Goal: Task Accomplishment & Management: Manage account settings

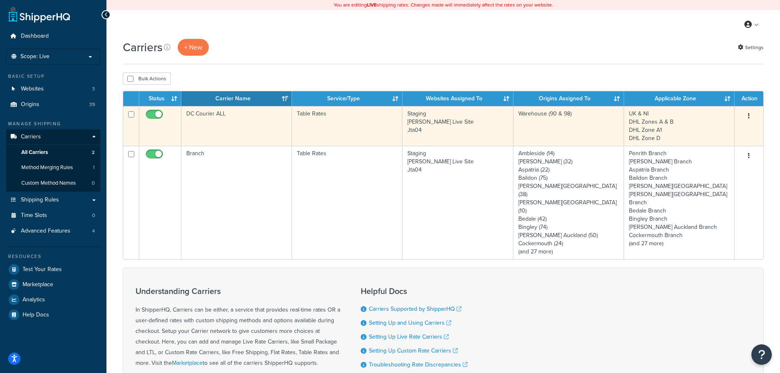
click at [322, 123] on td "Table Rates" at bounding box center [347, 126] width 111 height 40
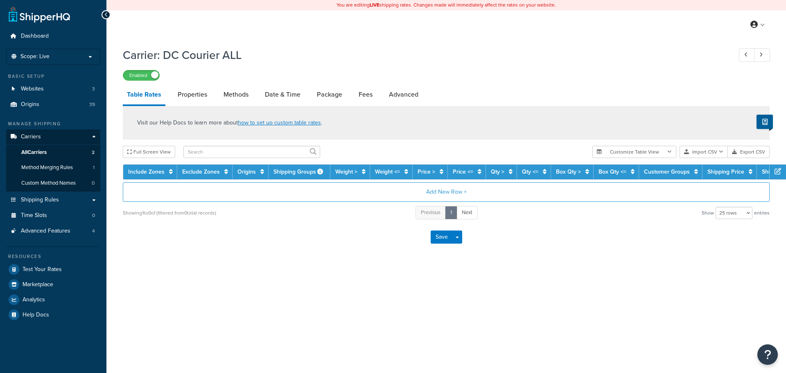
select select "25"
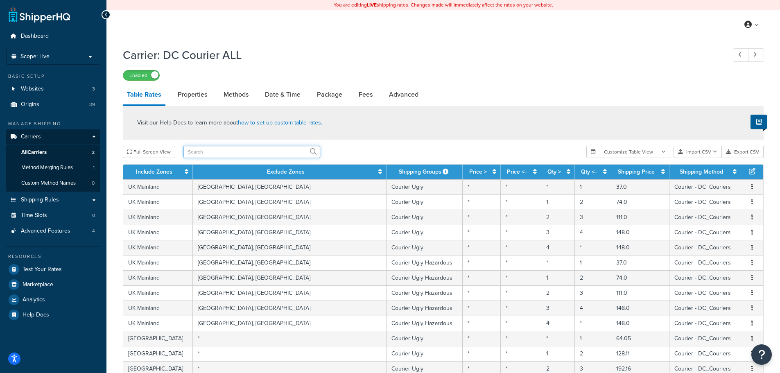
click at [289, 153] on input "text" at bounding box center [251, 152] width 137 height 12
type input "hche"
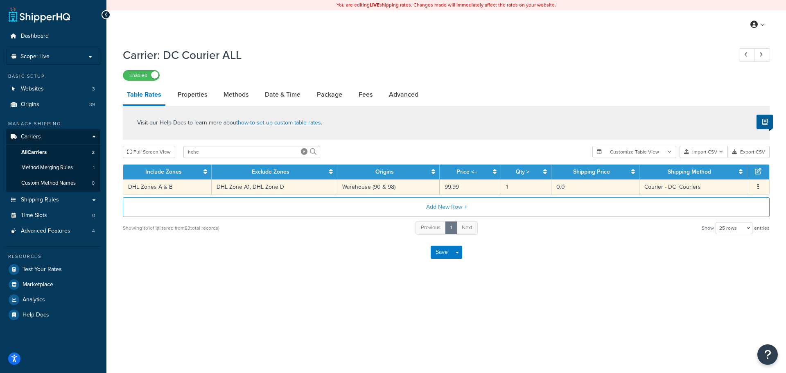
click at [757, 186] on button "button" at bounding box center [758, 187] width 7 height 9
click at [719, 171] on div "Edit" at bounding box center [716, 170] width 58 height 17
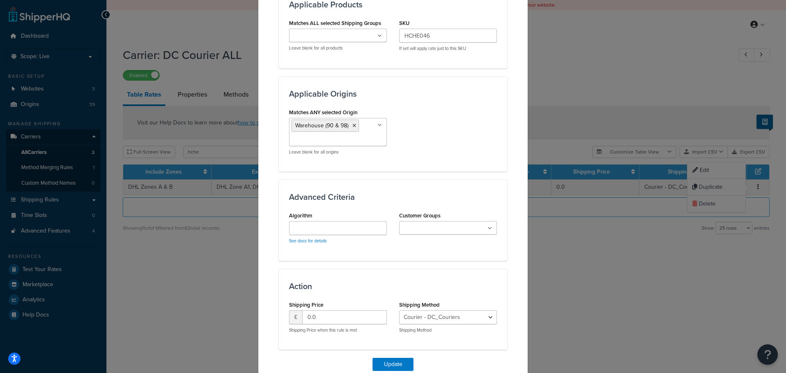
scroll to position [514, 0]
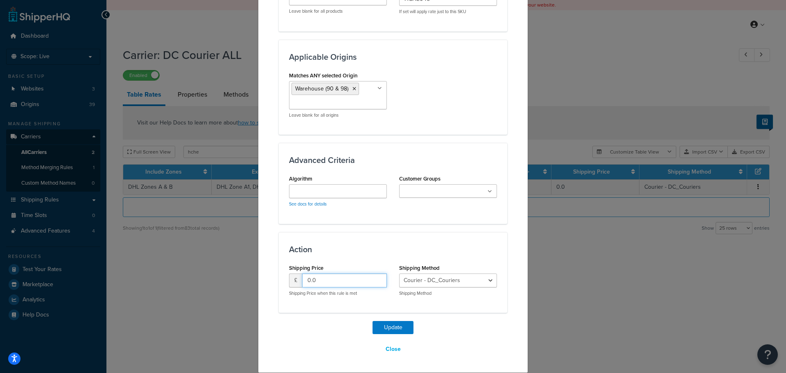
click at [377, 283] on input "0.0" at bounding box center [344, 280] width 85 height 14
click at [349, 282] on input "0.0" at bounding box center [344, 280] width 85 height 14
click at [302, 279] on input "0.0" at bounding box center [344, 280] width 85 height 14
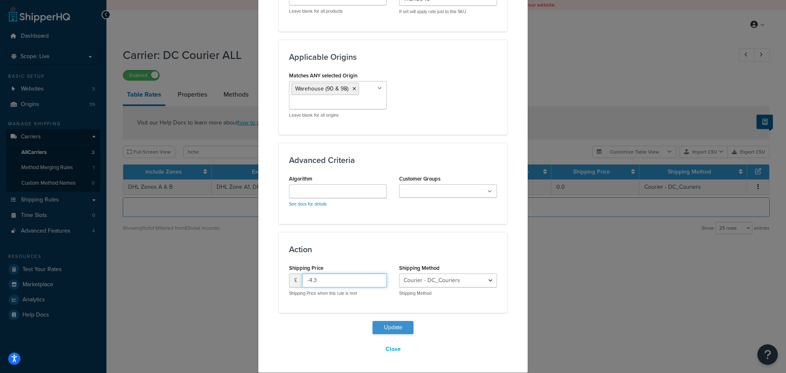
type input "-4.3"
click at [384, 326] on button "Update" at bounding box center [392, 327] width 41 height 13
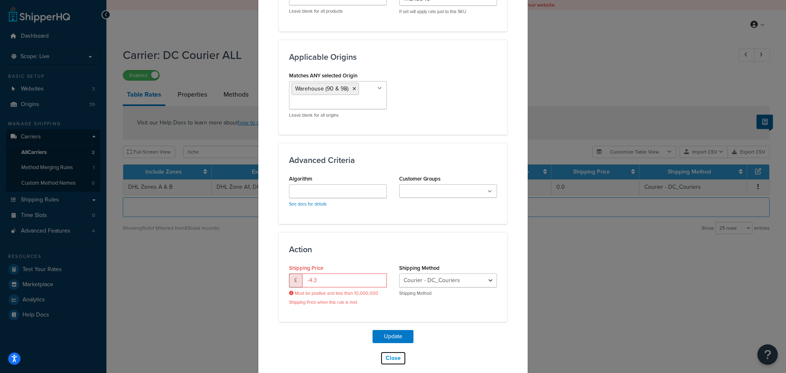
click at [392, 356] on button "Close" at bounding box center [393, 358] width 26 height 14
